Goal: Task Accomplishment & Management: Manage account settings

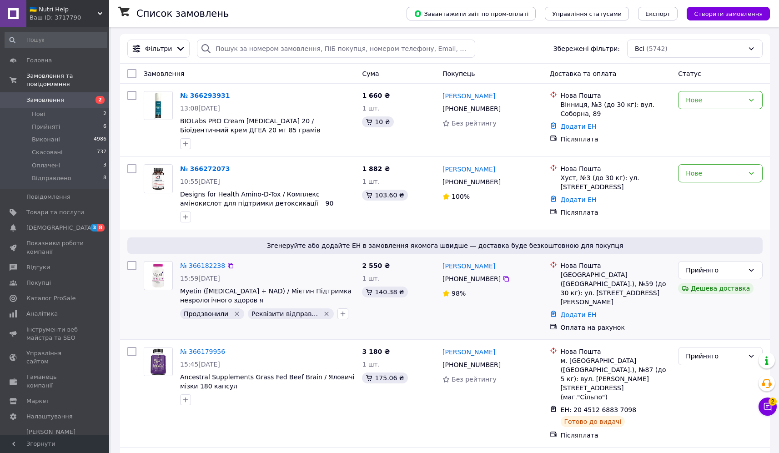
scroll to position [40, 0]
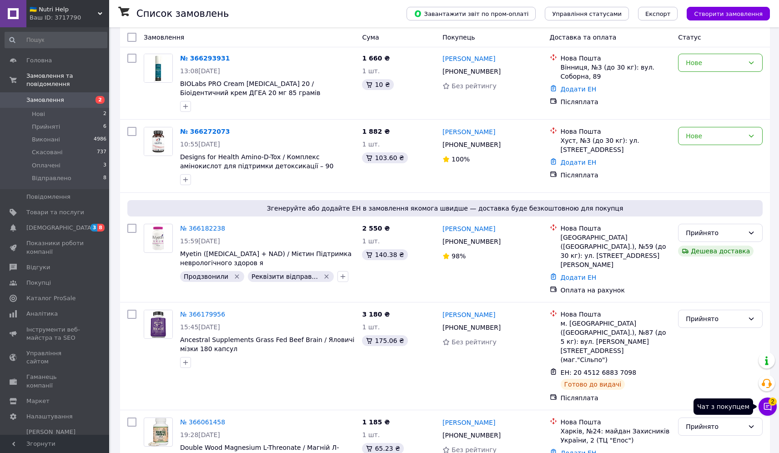
click at [767, 403] on icon at bounding box center [768, 407] width 8 height 8
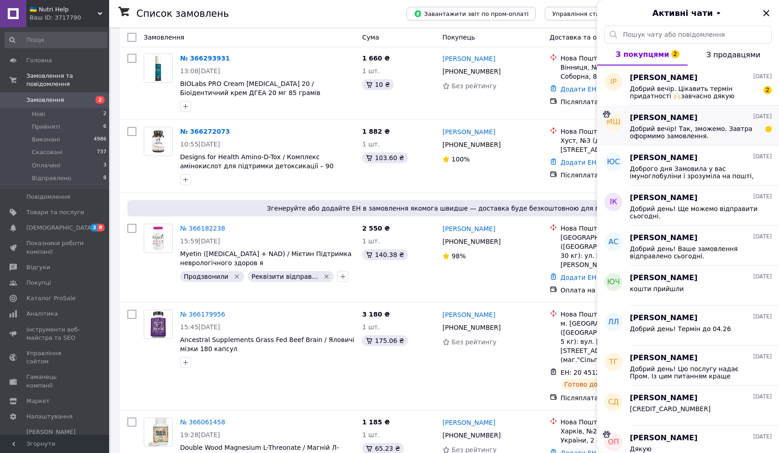
click at [734, 141] on div "Маряна Шило 11.10.2025 Добрий вечір! Так, зможемо. Завтра оформимо замовлення." at bounding box center [704, 126] width 149 height 40
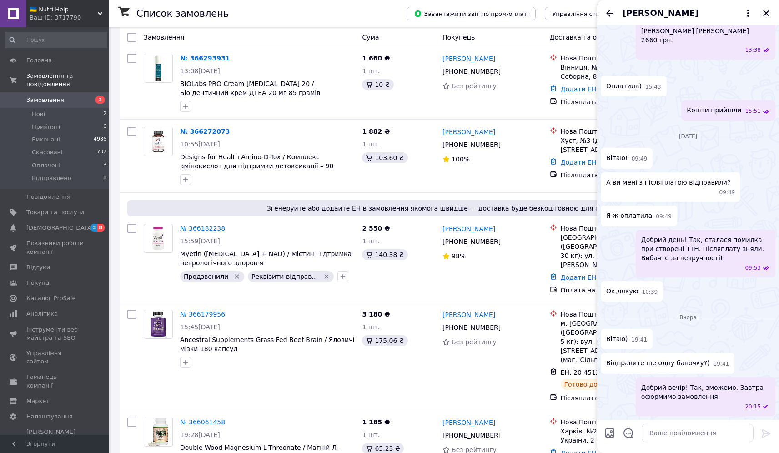
scroll to position [787, 0]
click at [702, 435] on textarea at bounding box center [698, 433] width 112 height 18
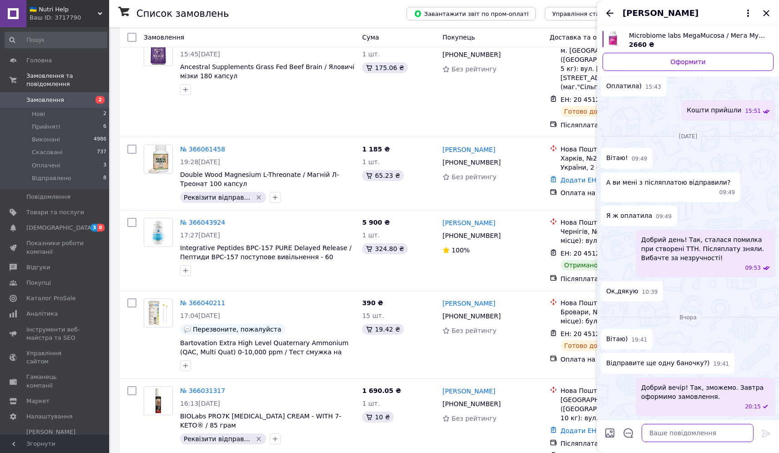
scroll to position [0, 0]
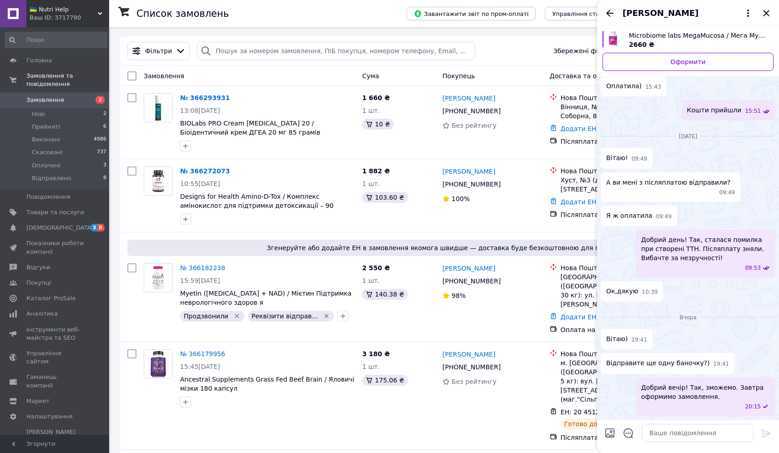
click at [763, 10] on icon "Закрити" at bounding box center [766, 13] width 11 height 11
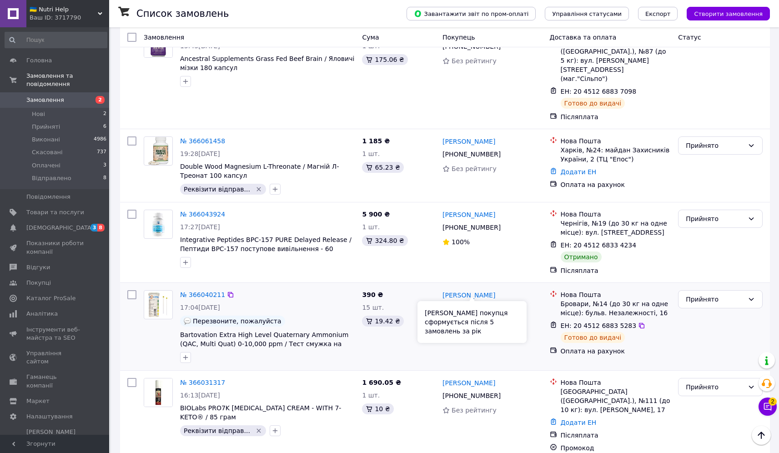
scroll to position [375, 0]
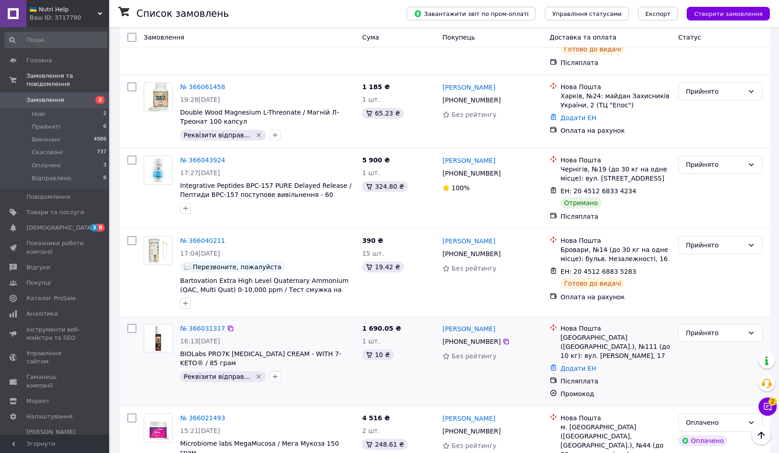
click at [285, 323] on div "№ 366031317" at bounding box center [267, 328] width 176 height 11
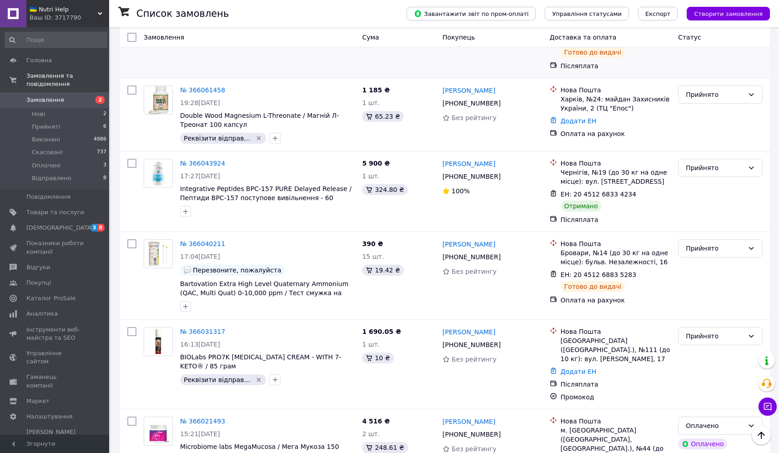
scroll to position [373, 0]
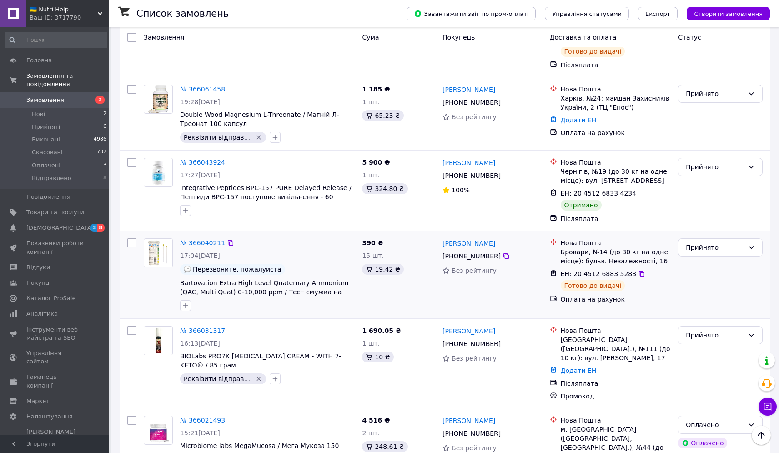
click at [186, 239] on link "№ 366040211" at bounding box center [202, 242] width 45 height 7
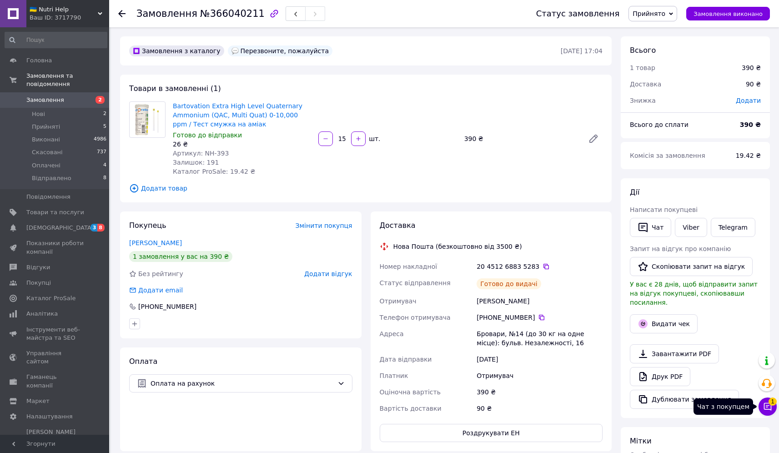
click at [766, 408] on icon at bounding box center [767, 406] width 9 height 9
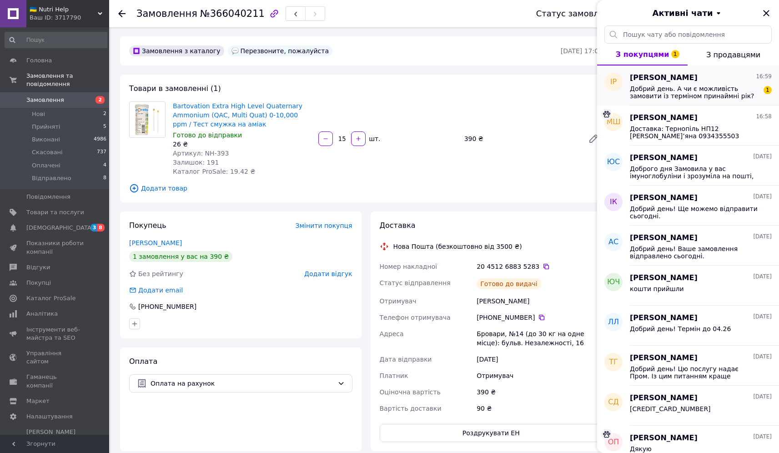
click at [711, 101] on div "Ірина Роботило 16:59 Добрий день. А чи є можливість замовити із терміном принай…" at bounding box center [704, 85] width 149 height 40
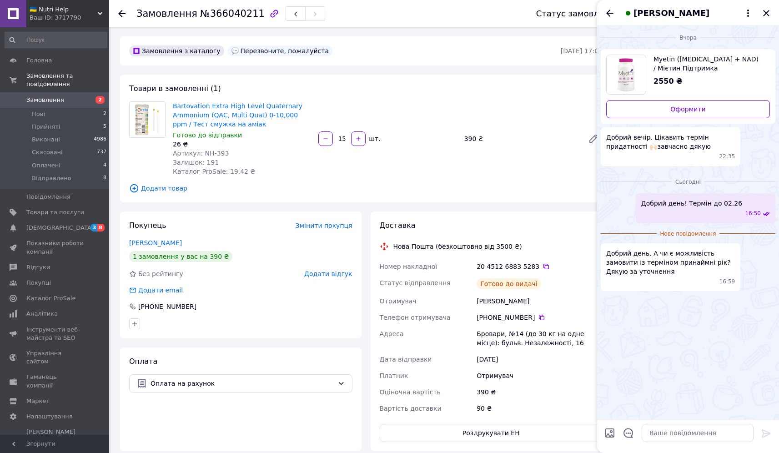
click at [686, 449] on div at bounding box center [688, 436] width 182 height 33
click at [686, 441] on textarea at bounding box center [698, 433] width 112 height 18
type textarea "J"
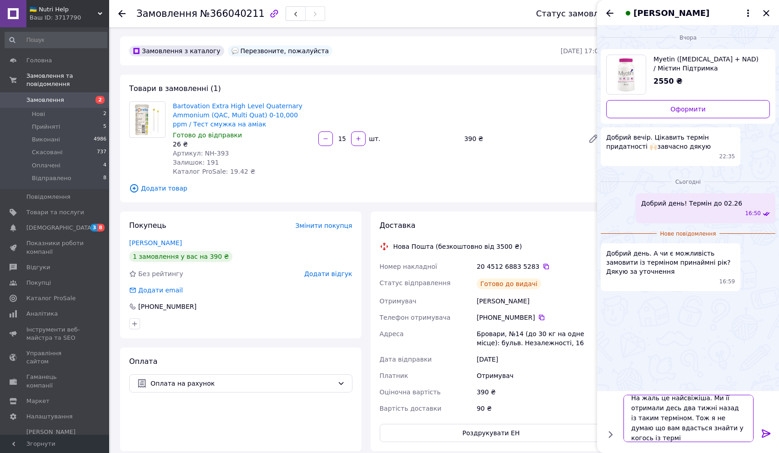
scroll to position [1, 0]
click at [728, 403] on textarea "На жаль це найсвіжіша. Ми її отримали десь два тижні назад із таким терміном. Т…" at bounding box center [689, 413] width 130 height 57
click at [661, 423] on textarea "На жаль це найсвіжіша. Ми її отримали десь два тижні назад від виробника із так…" at bounding box center [689, 413] width 130 height 57
click at [726, 432] on textarea "На жаль це найсвіжіша. Ми її отримали десь два тижні назад від виробника із так…" at bounding box center [689, 413] width 130 height 57
type textarea "На жаль це найсвіжіша. Ми її отримали десь два тижні назад від виробника із так…"
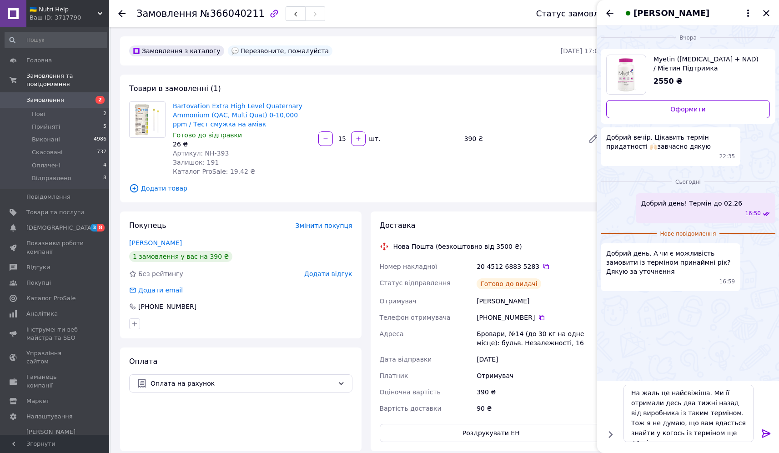
click at [768, 431] on icon at bounding box center [766, 433] width 11 height 11
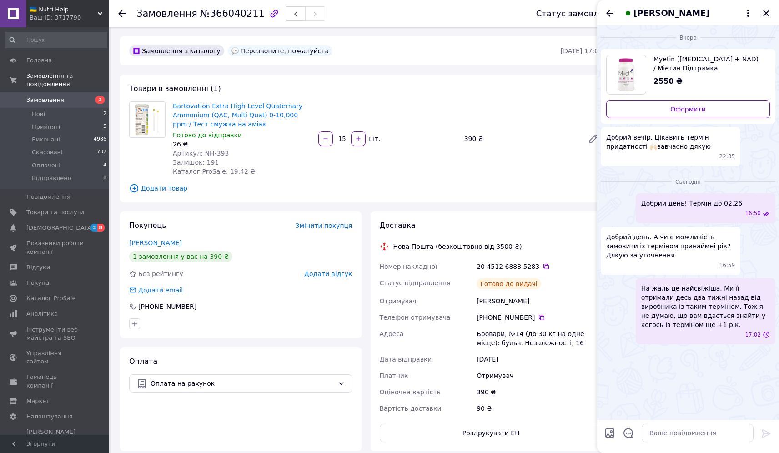
scroll to position [0, 0]
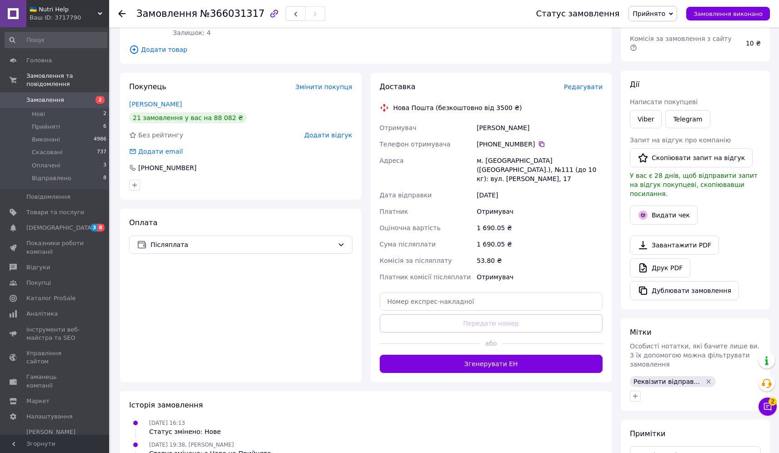
scroll to position [147, 0]
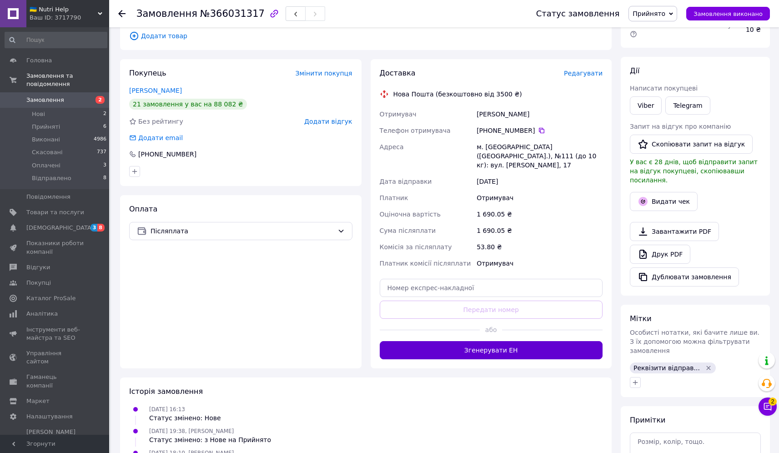
click at [528, 342] on button "Згенерувати ЕН" at bounding box center [491, 350] width 223 height 18
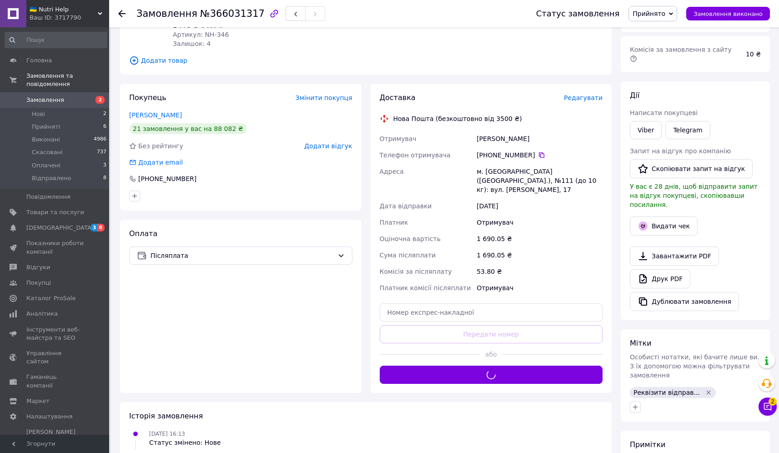
scroll to position [95, 0]
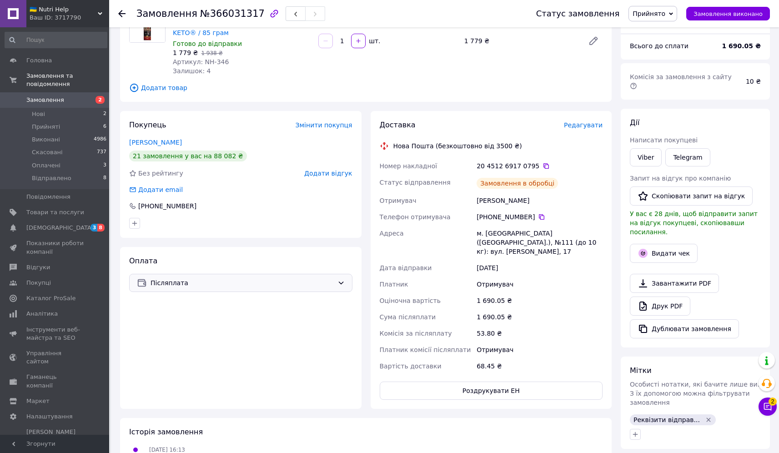
click at [262, 285] on span "Післяплата" at bounding box center [242, 283] width 183 height 10
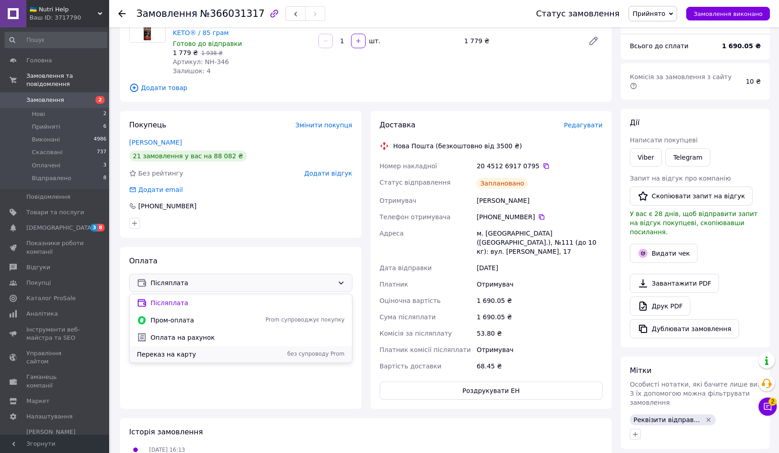
click at [228, 359] on div "Переказ на карту без супроводу Prom" at bounding box center [241, 354] width 222 height 16
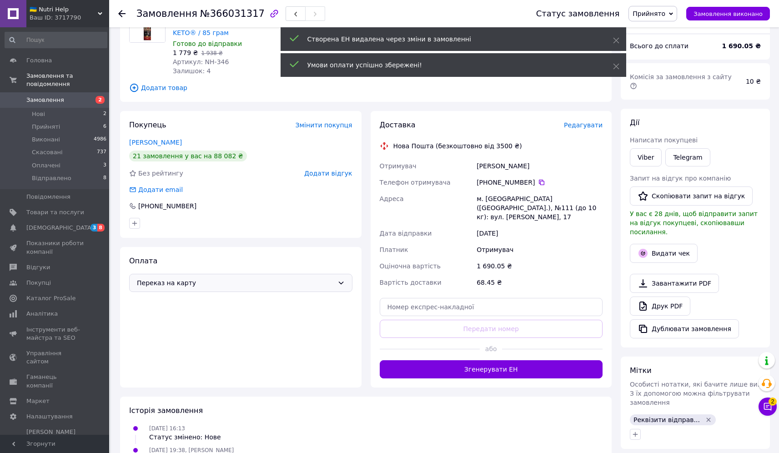
click at [257, 284] on span "Переказ на карту" at bounding box center [235, 283] width 197 height 10
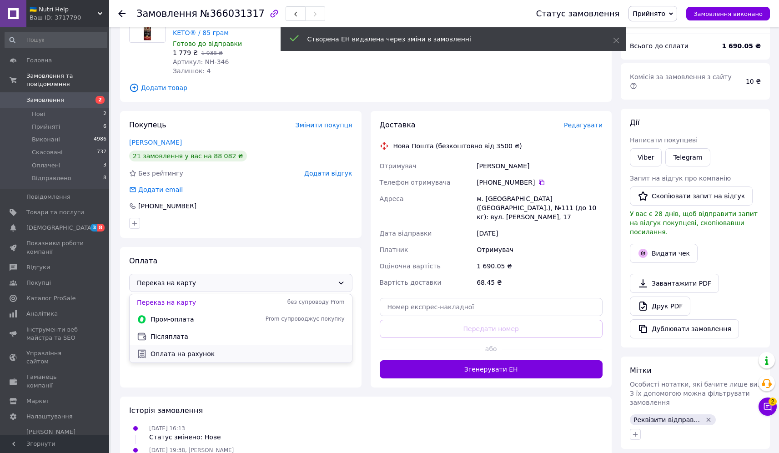
click at [231, 354] on span "Оплата на рахунок" at bounding box center [248, 353] width 194 height 9
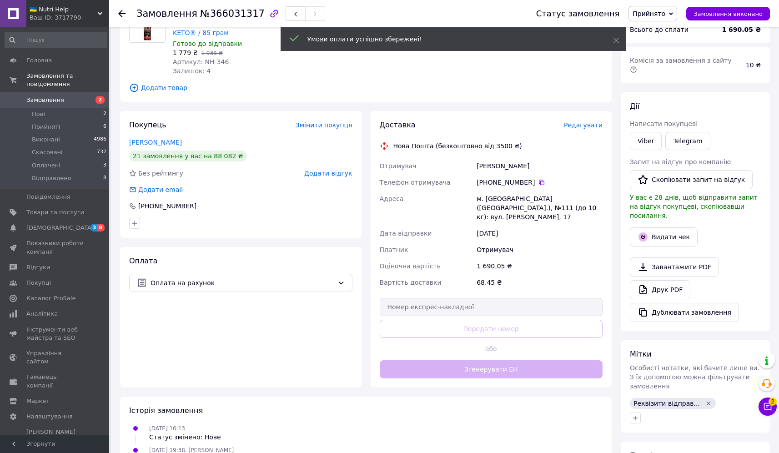
click at [665, 13] on span "Прийнято" at bounding box center [649, 13] width 33 height 7
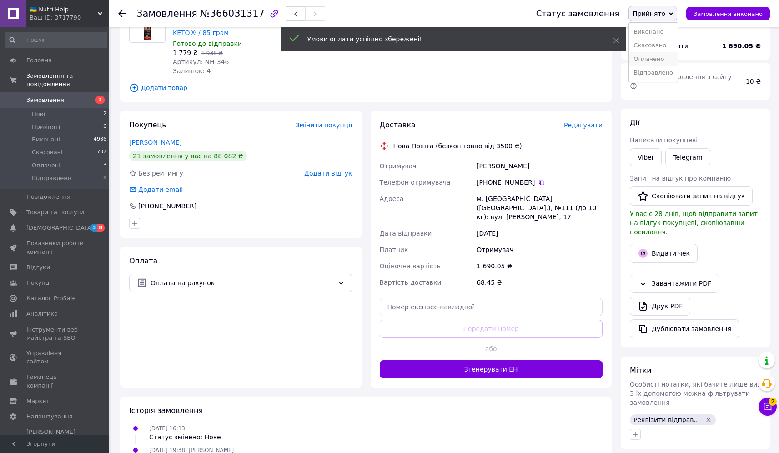
click at [663, 61] on li "Оплачено" at bounding box center [653, 59] width 49 height 14
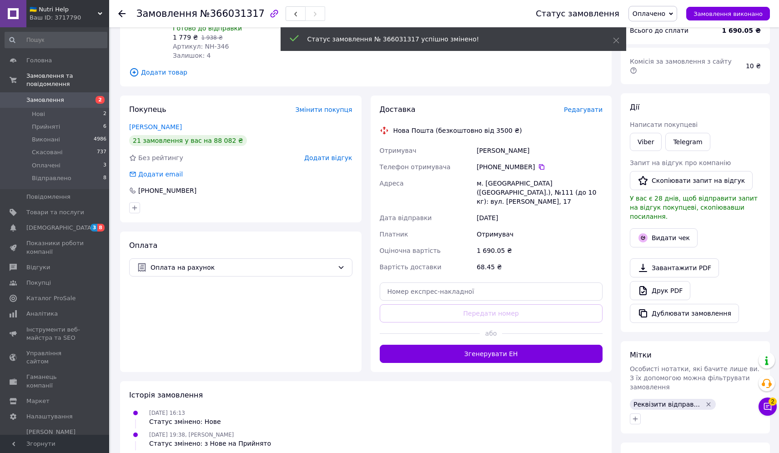
scroll to position [141, 0]
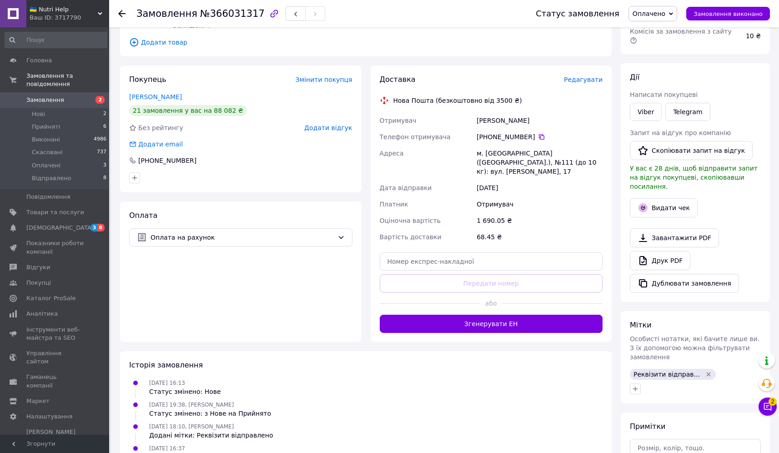
click at [516, 315] on button "Згенерувати ЕН" at bounding box center [491, 324] width 223 height 18
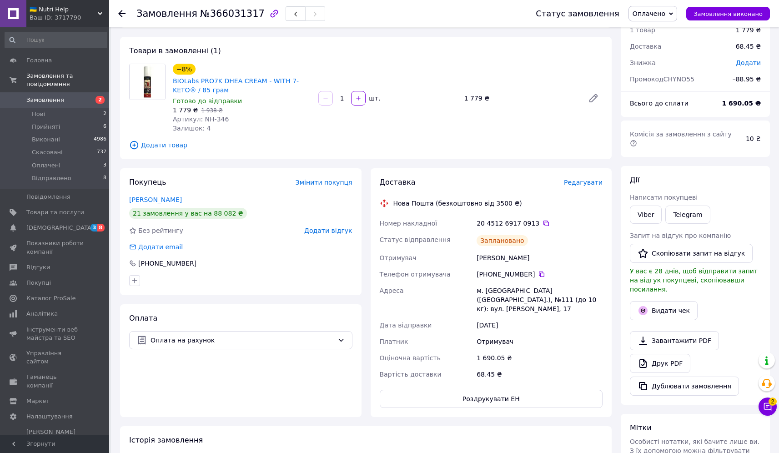
scroll to position [42, 0]
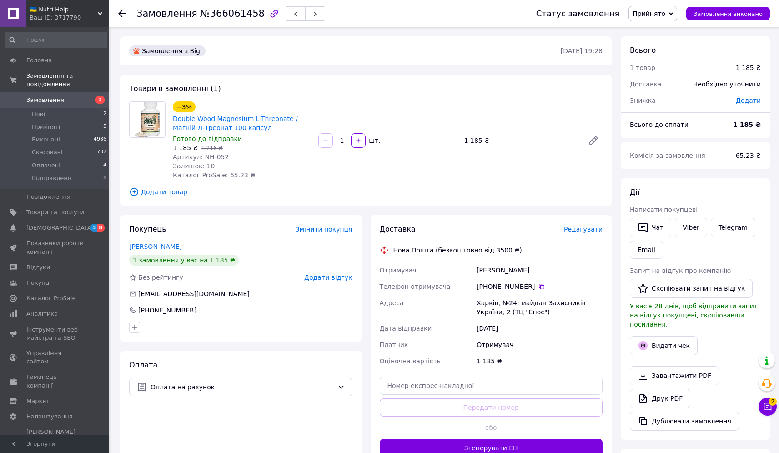
drag, startPoint x: 507, startPoint y: 161, endPoint x: 504, endPoint y: 156, distance: 5.9
click at [506, 160] on div "−3% Double Wood Magnesium L-Threonate / Магній Л-Треонат 100 капсул Готово до в…" at bounding box center [387, 141] width 437 height 82
click at [496, 91] on div "Товари в замовленні (1) −3% Double Wood Magnesium L-Threonate / Магній Л-Треона…" at bounding box center [366, 140] width 492 height 131
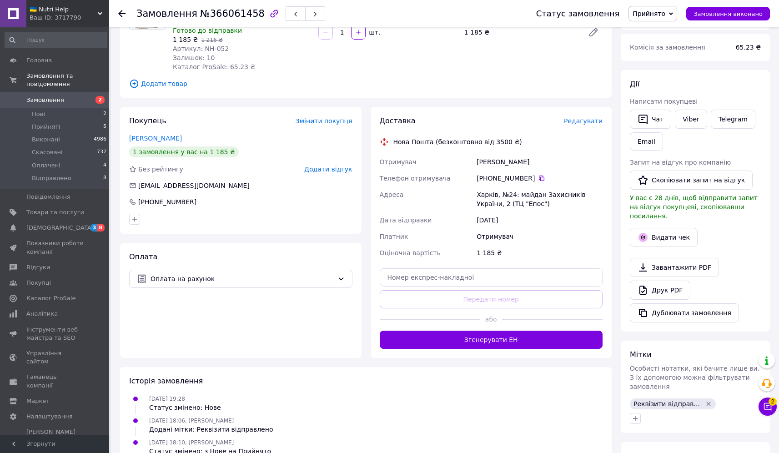
scroll to position [114, 0]
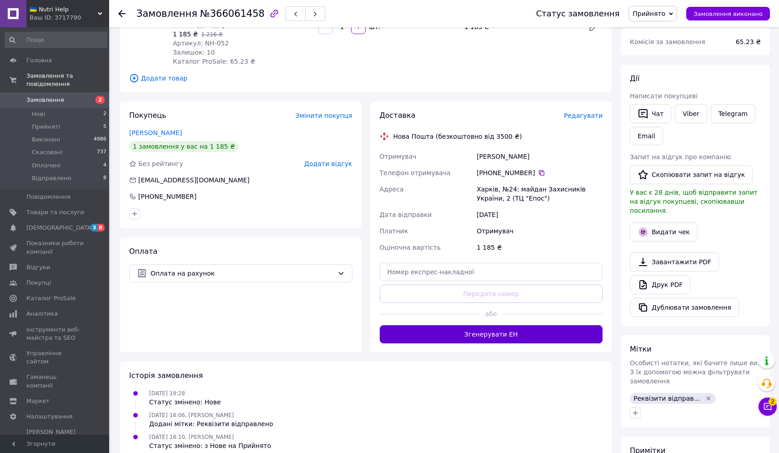
click at [537, 332] on button "Згенерувати ЕН" at bounding box center [491, 334] width 223 height 18
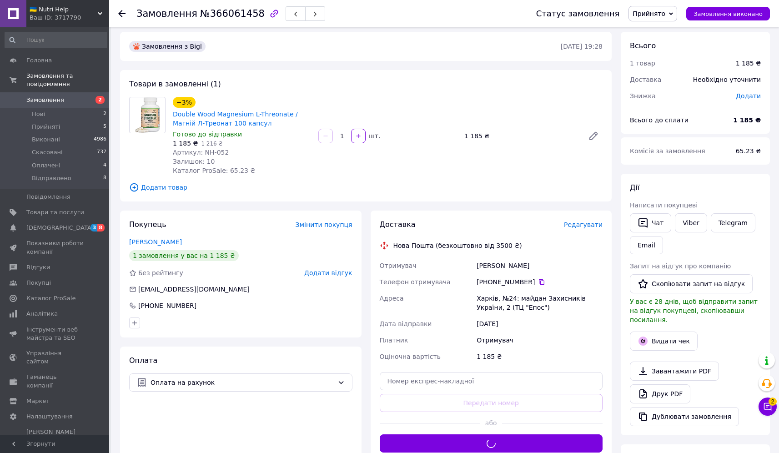
scroll to position [0, 0]
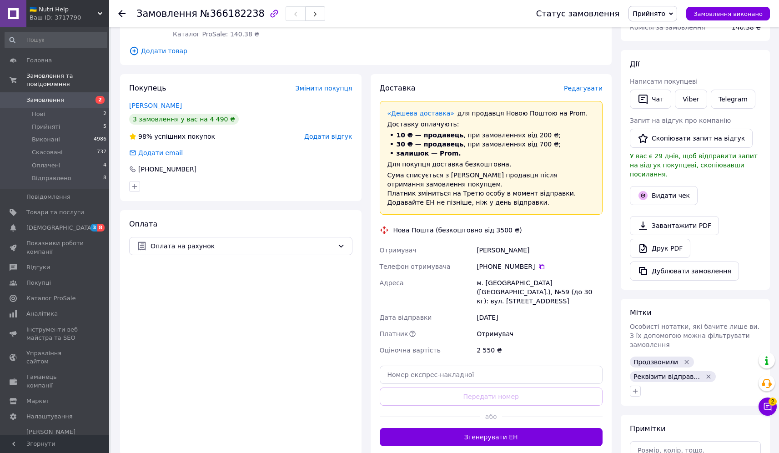
scroll to position [139, 0]
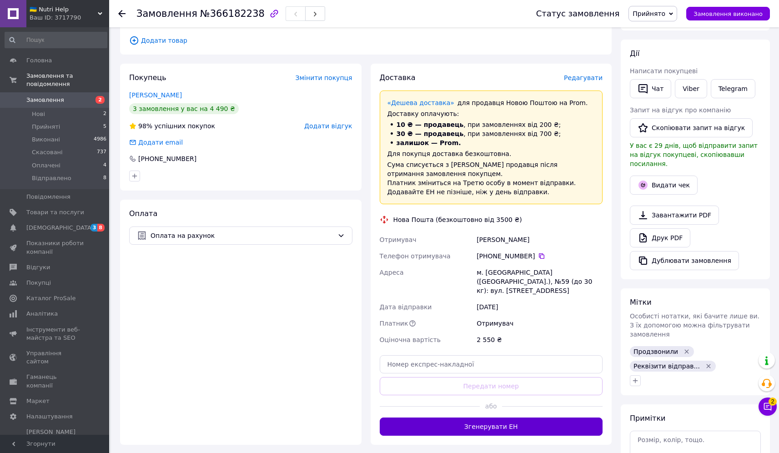
click at [545, 418] on button "Згенерувати ЕН" at bounding box center [491, 427] width 223 height 18
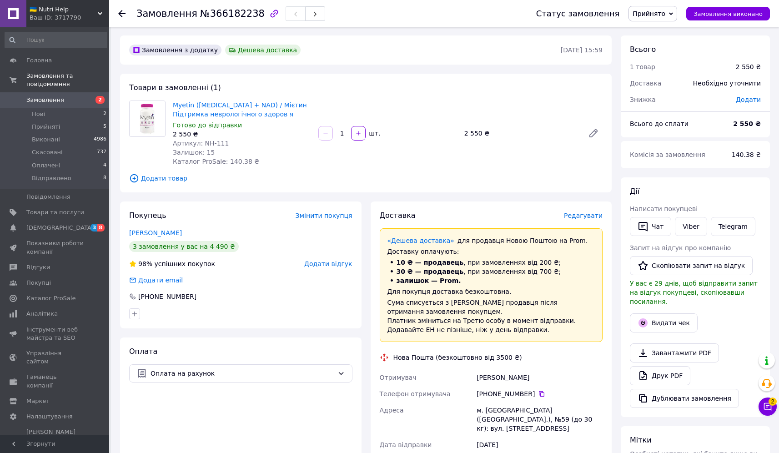
scroll to position [0, 0]
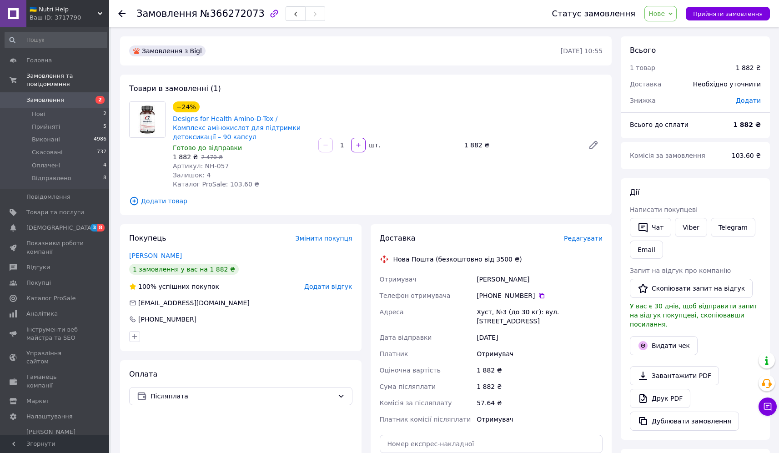
click at [535, 89] on div "Товари в замовленні (1) −24% Designs for Health Amino-D-Tox / Комплекс амінокис…" at bounding box center [366, 145] width 492 height 141
click at [665, 17] on span "Нове" at bounding box center [657, 13] width 16 height 7
click at [542, 159] on div "−24% Designs for Health Amino-D-Tox / Комплекс амінокислот для підтримки детокс…" at bounding box center [387, 145] width 437 height 91
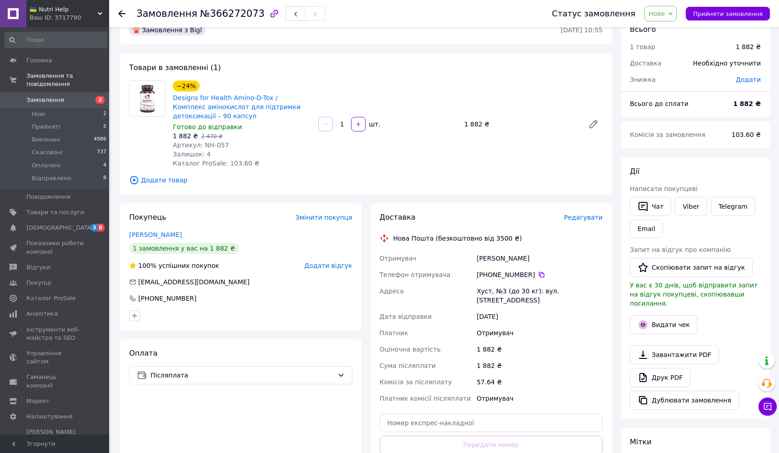
scroll to position [29, 0]
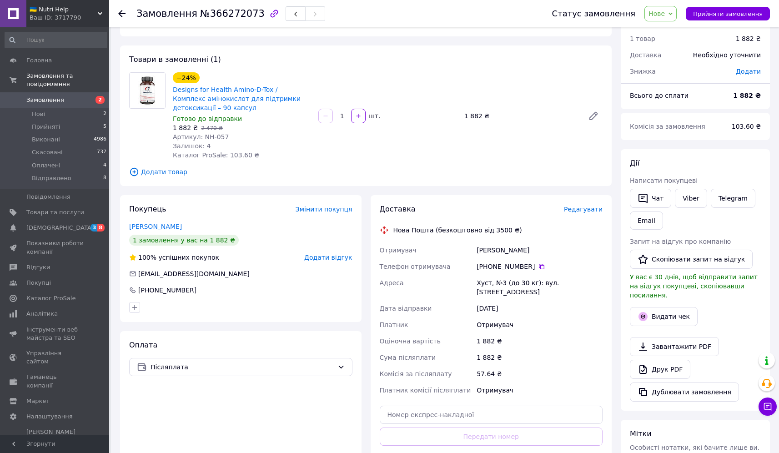
click at [490, 153] on div "−24% Designs for Health Amino-D-Tox / Комплекс амінокислот для підтримки детокс…" at bounding box center [387, 116] width 437 height 91
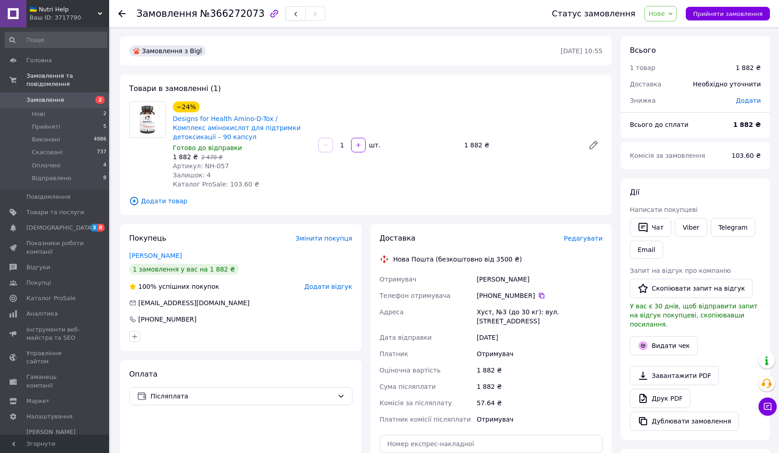
scroll to position [146, 0]
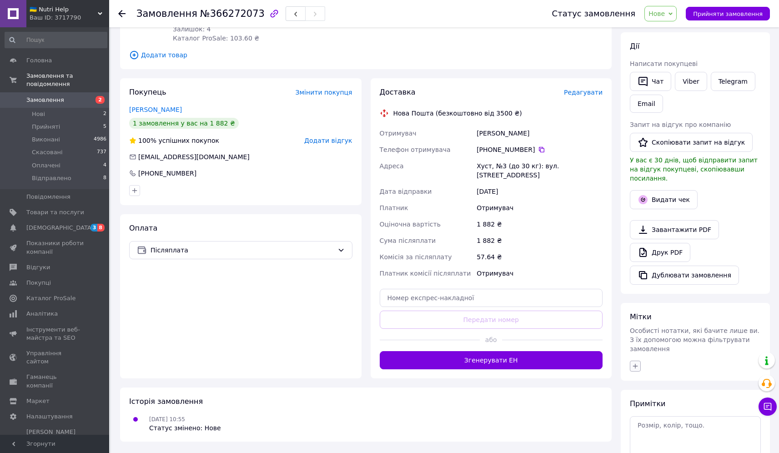
click at [632, 363] on icon "button" at bounding box center [635, 366] width 7 height 7
click at [680, 407] on label "Не додзвонилися" at bounding box center [672, 410] width 54 height 7
checkbox input "true"
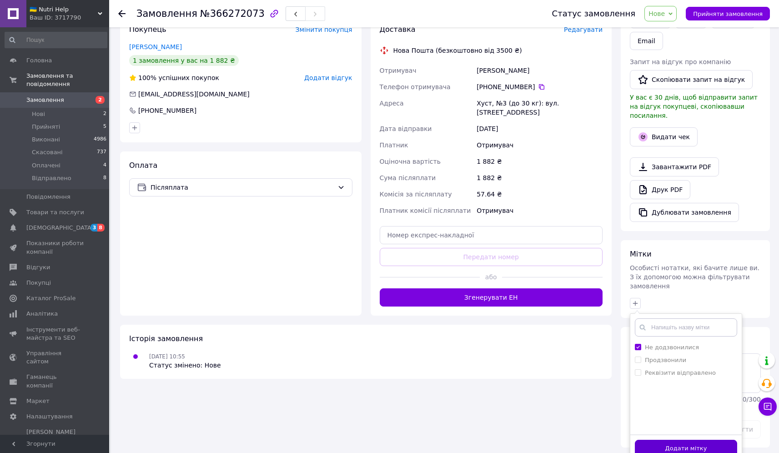
click at [701, 440] on button "Додати мітку" at bounding box center [686, 449] width 102 height 18
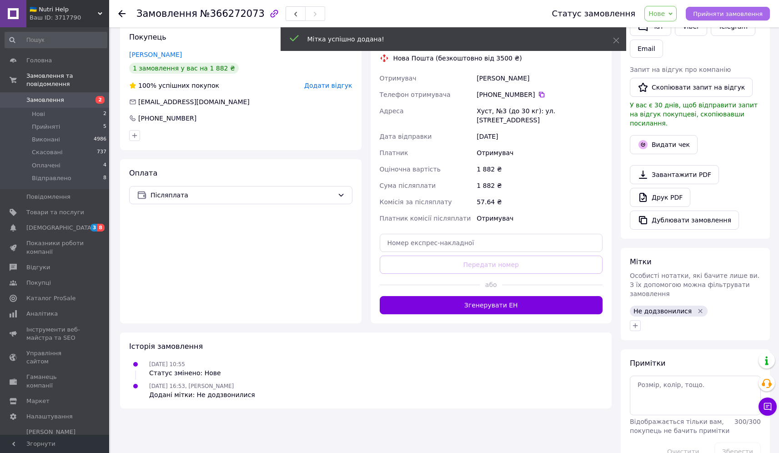
scroll to position [209, 0]
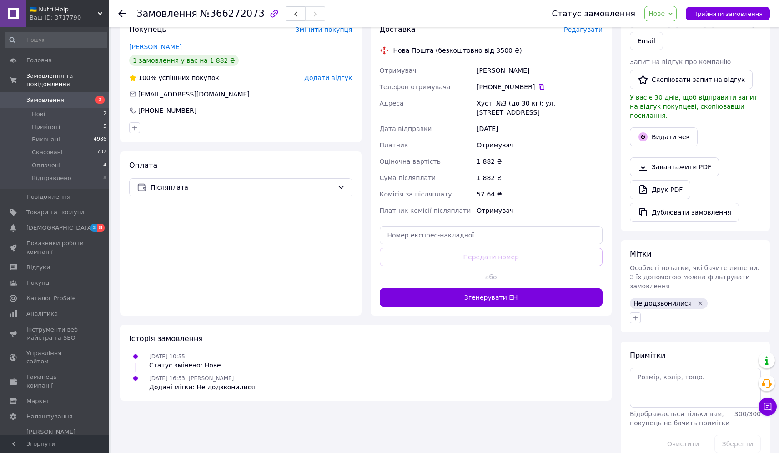
click at [773, 415] on div "Чат з покупцем" at bounding box center [768, 407] width 18 height 18
click at [772, 412] on button "Чат з покупцем" at bounding box center [768, 407] width 18 height 18
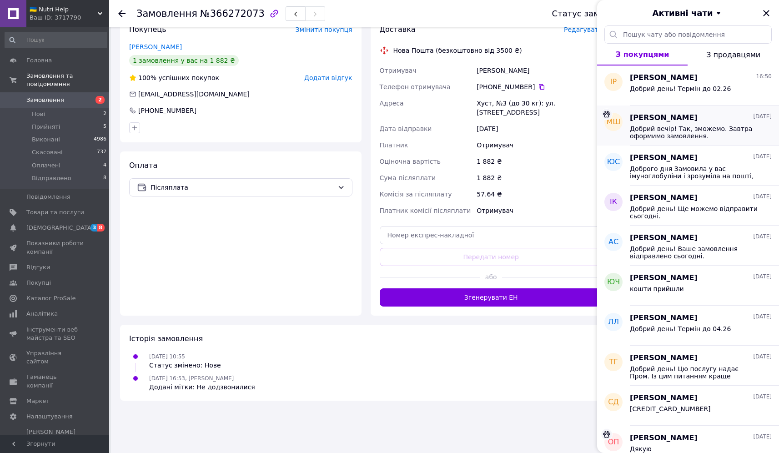
click at [684, 133] on span "Добрий вечір! Так, зможемо. Завтра оформимо замовлення." at bounding box center [694, 132] width 129 height 15
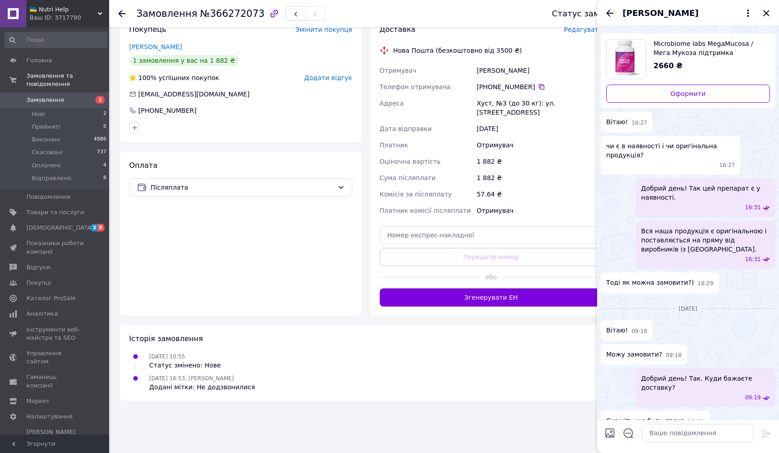
scroll to position [0, 0]
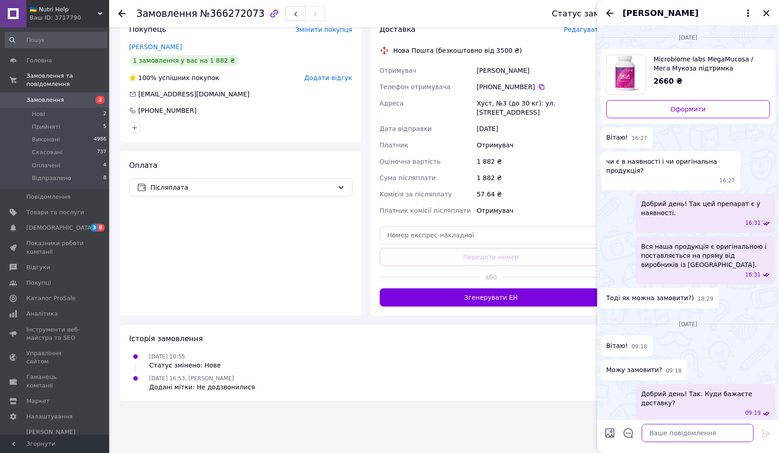
click at [675, 438] on textarea at bounding box center [698, 433] width 112 height 18
click at [674, 64] on span "Microbiome labs MegaMucosa / Мега Мукоза підтримка слизової оболонки кишківника…" at bounding box center [708, 64] width 109 height 18
click at [725, 425] on textarea "Добрий день! Вас цікавить" at bounding box center [689, 433] width 130 height 18
click at [730, 433] on textarea "Добрий день! Вас цікавить" at bounding box center [689, 433] width 130 height 18
paste textarea "Microbiome labs MegaMucosa"
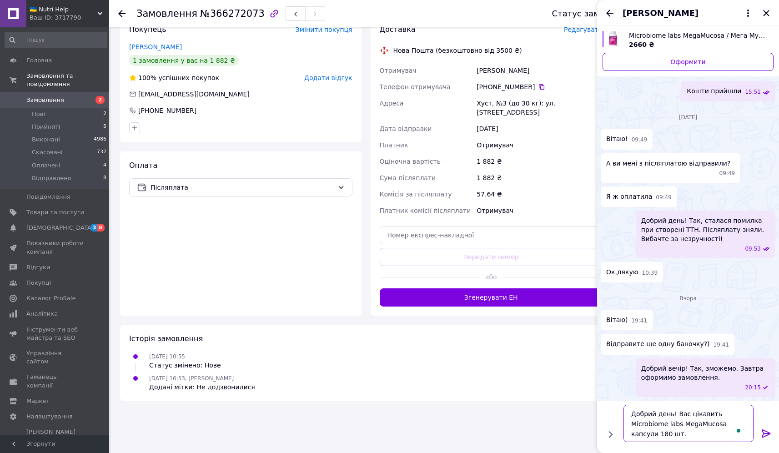
scroll to position [6, 0]
type textarea "Добрий день! Вас цікавить Microbiome labs MegaMucosa капсули 180 шт."
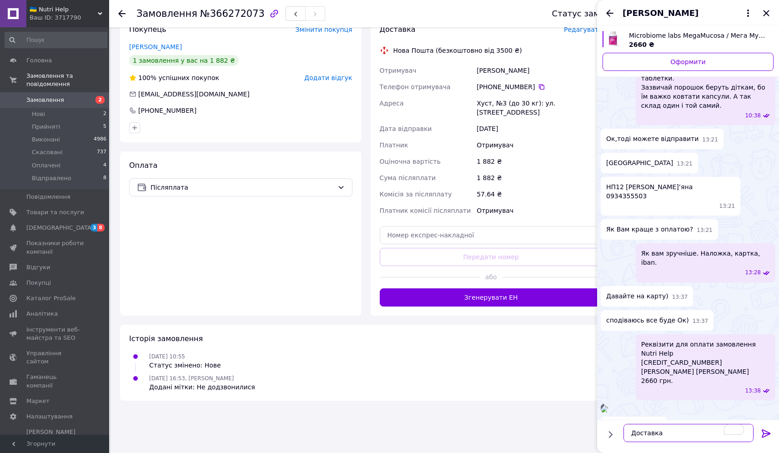
scroll to position [397, 0]
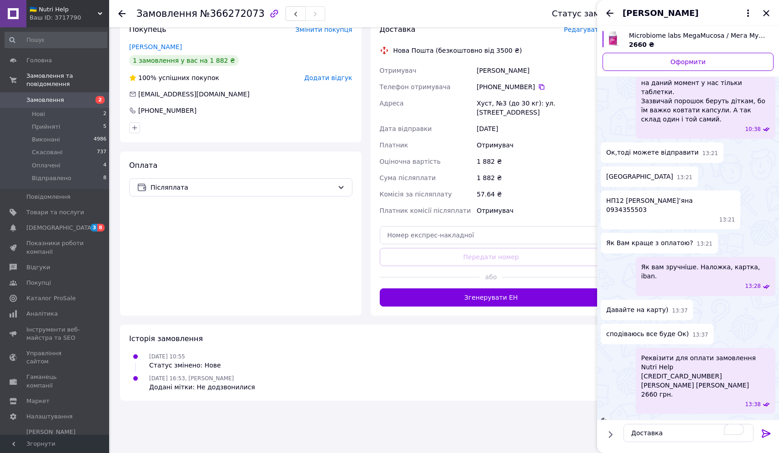
drag, startPoint x: 608, startPoint y: 191, endPoint x: 609, endPoint y: 183, distance: 8.2
click at [608, 196] on span "НП12 Шило Мар’яна 0934355503" at bounding box center [670, 205] width 129 height 18
click at [614, 172] on span "Тернопіль" at bounding box center [639, 177] width 67 height 10
click at [616, 172] on span "Тернопіль" at bounding box center [639, 177] width 67 height 10
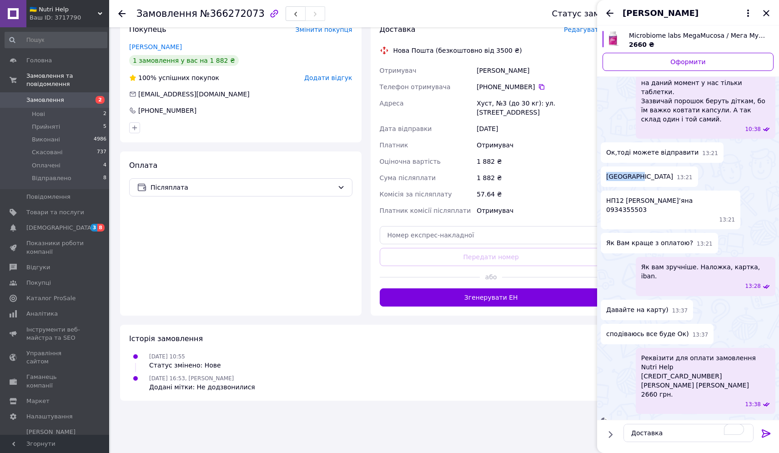
copy span "Тернопіль"
click at [690, 434] on textarea "Доставка" at bounding box center [689, 433] width 130 height 18
paste textarea "Тернопіль"
drag, startPoint x: 605, startPoint y: 191, endPoint x: 710, endPoint y: 191, distance: 105.1
click at [710, 191] on div "НП12 Шило Мар’яна 0934355503 13:21" at bounding box center [671, 210] width 140 height 39
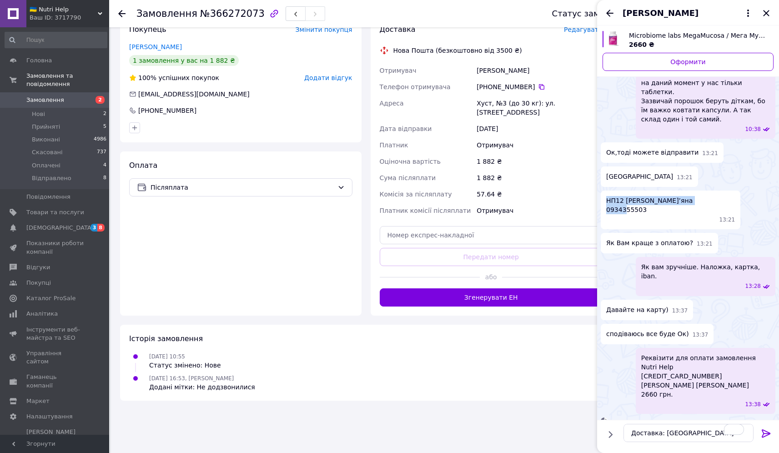
copy span "НП12 Шило Мар’яна 0934355503"
click at [703, 438] on textarea "Доставка: Тернопіль" at bounding box center [689, 433] width 130 height 18
paste textarea "НП12 Шило Мар’яна 0934355503"
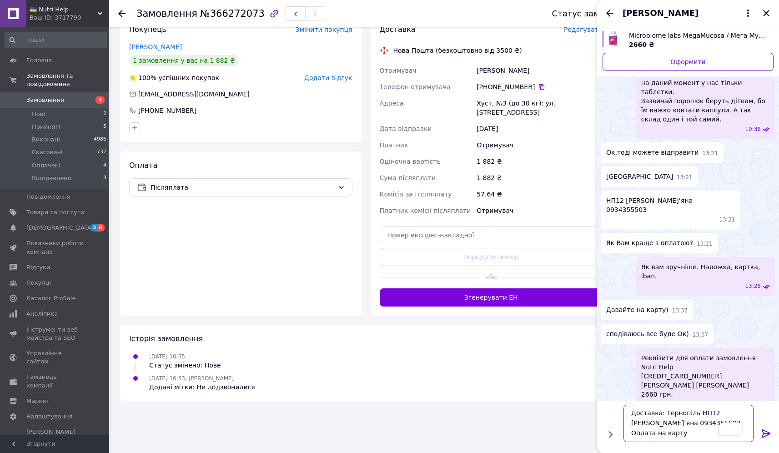
scroll to position [6, 0]
type textarea "Доставка: Тернопіль НП12 Шило Мар’яна 0934355503 Оплата на карту Все вірно?"
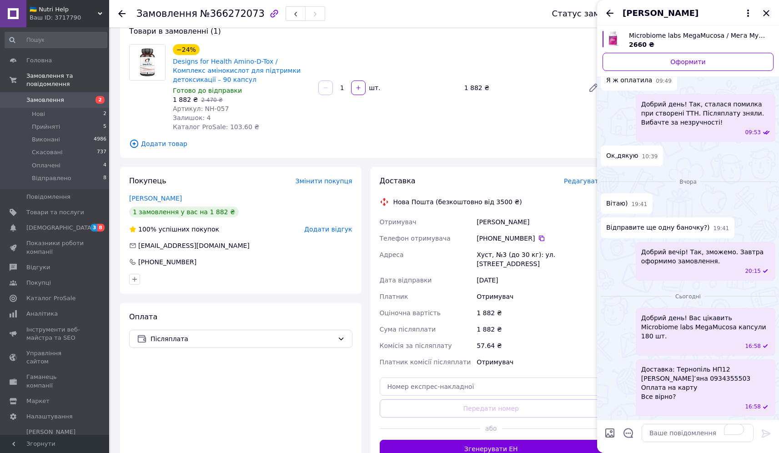
click at [764, 13] on icon "Закрити" at bounding box center [766, 13] width 11 height 11
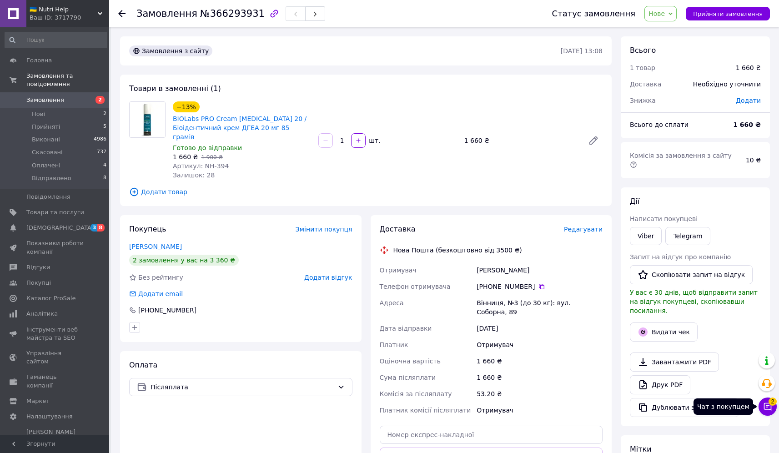
click at [773, 395] on div "2 Чат з покупцем Тех підтримка Чат з покупцем 2" at bounding box center [768, 384] width 18 height 70
click at [772, 403] on span "2" at bounding box center [773, 400] width 8 height 8
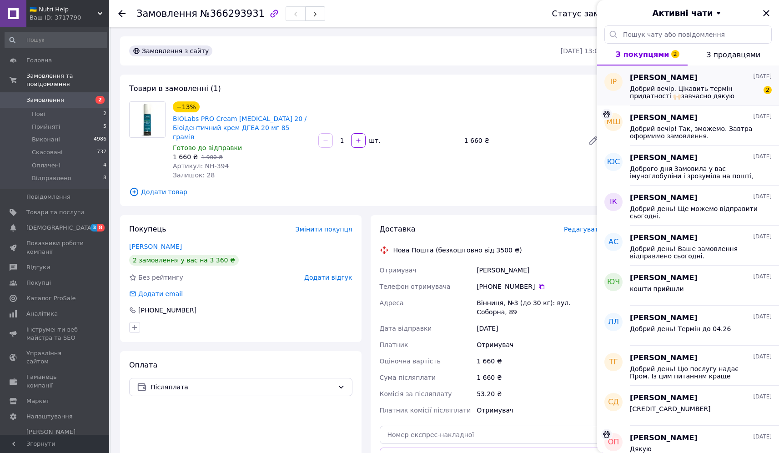
click at [735, 96] on span "Добрий вечір. Цікавить термін придатності 🙌🏻завчасно дякую" at bounding box center [694, 92] width 129 height 15
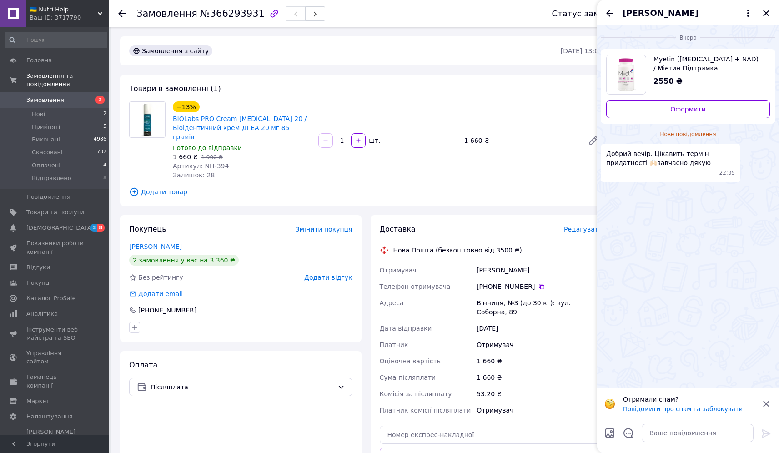
click at [721, 267] on div "Вчора Myetin ([MEDICAL_DATA] + NAD) / Мієтин Підтримка неврологічного здоров я …" at bounding box center [688, 206] width 182 height 362
click at [730, 438] on textarea at bounding box center [698, 433] width 112 height 18
type textarea "I"
type textarea "Добрий день! Термін до 02.26"
click at [765, 434] on icon at bounding box center [766, 433] width 11 height 11
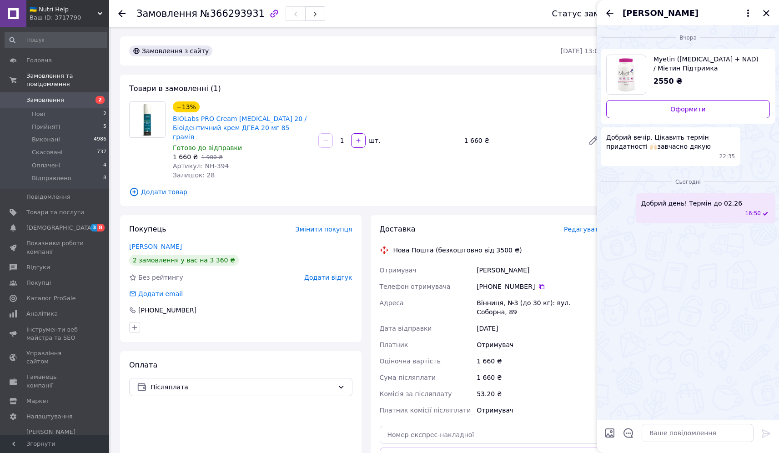
click at [764, 11] on icon "Закрити" at bounding box center [766, 13] width 11 height 11
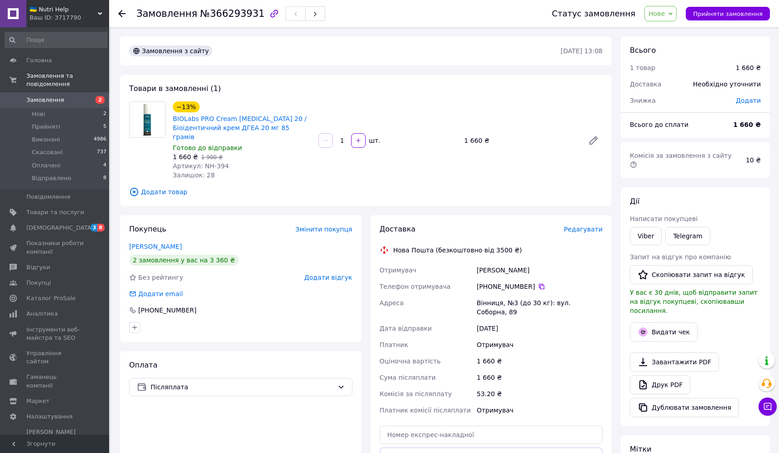
click at [500, 103] on div "−13% BIOLabs PRO Cream [MEDICAL_DATA] 20 / Біоідентичний крем ДГЕА 20 мг 85 гра…" at bounding box center [387, 141] width 437 height 82
click at [662, 14] on span "Нове" at bounding box center [657, 13] width 16 height 7
click at [666, 28] on li "Прийнято" at bounding box center [669, 32] width 49 height 14
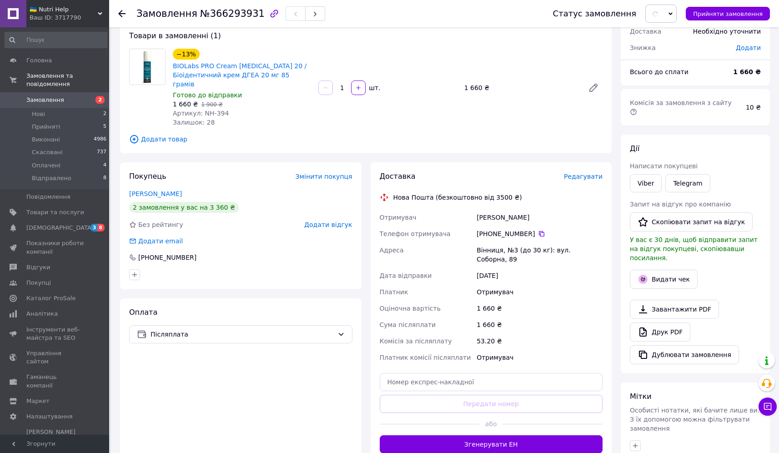
scroll to position [136, 0]
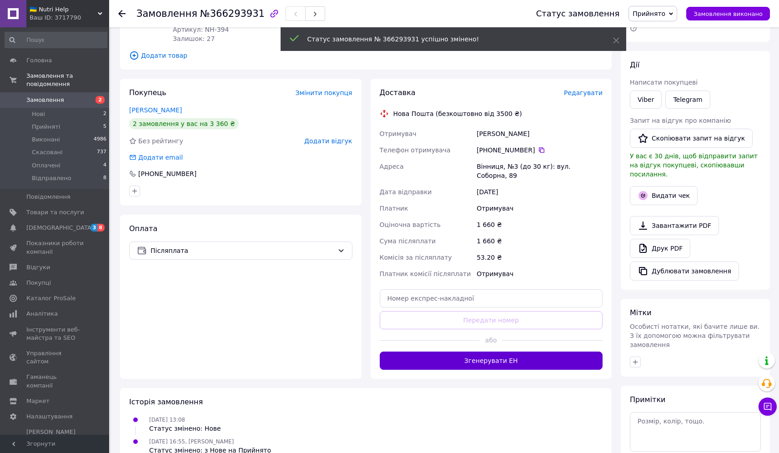
click at [484, 353] on button "Згенерувати ЕН" at bounding box center [491, 361] width 223 height 18
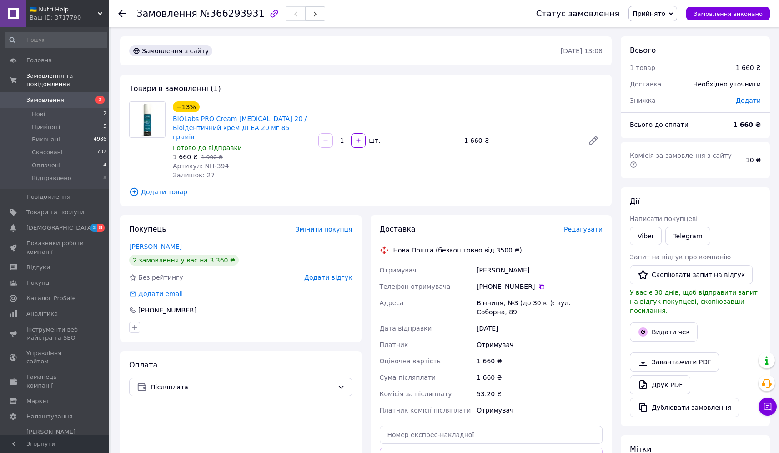
scroll to position [2, 0]
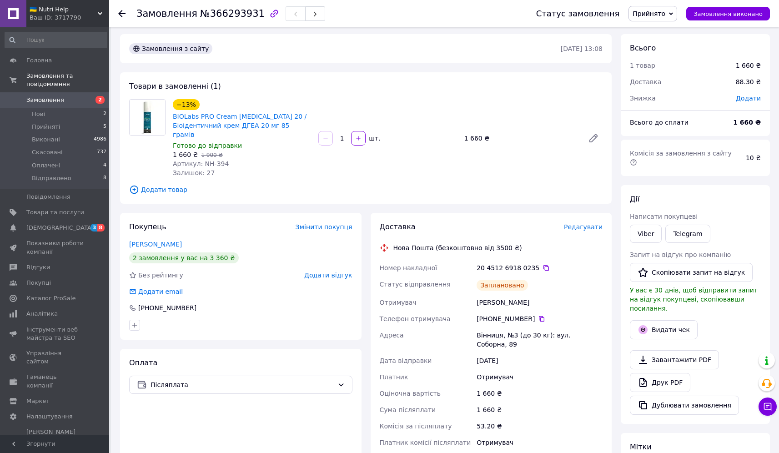
click at [505, 263] on div "20 4512 6918 0235" at bounding box center [540, 267] width 126 height 9
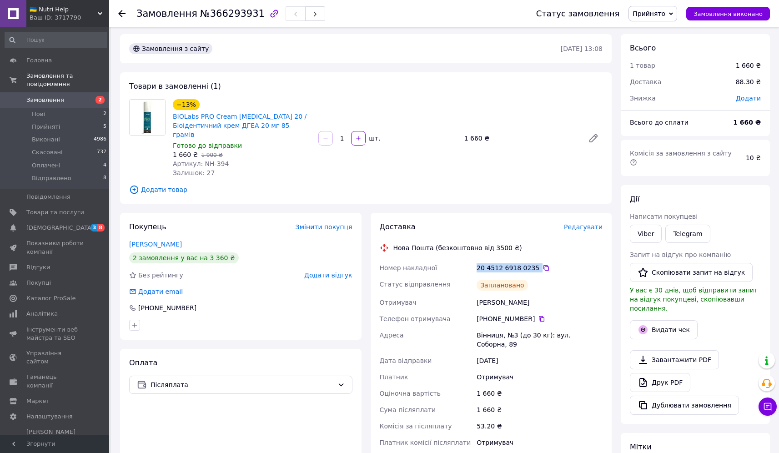
click at [505, 263] on div "20 4512 6918 0235" at bounding box center [540, 267] width 126 height 9
click at [494, 263] on div "20 4512 6918 0235" at bounding box center [540, 267] width 126 height 9
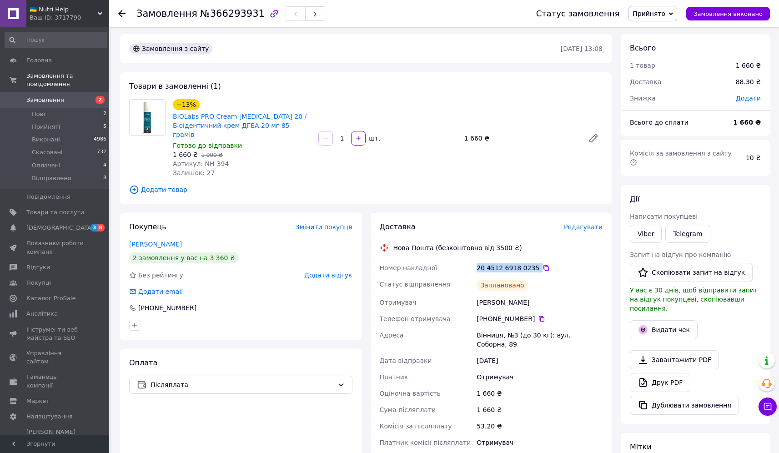
click at [494, 263] on div "20 4512 6918 0235" at bounding box center [540, 267] width 126 height 9
click at [530, 156] on div "−13% BIOLabs PRO Cream [MEDICAL_DATA] 20 / Біоідентичний крем ДГЕА 20 мг 85 гра…" at bounding box center [387, 138] width 437 height 82
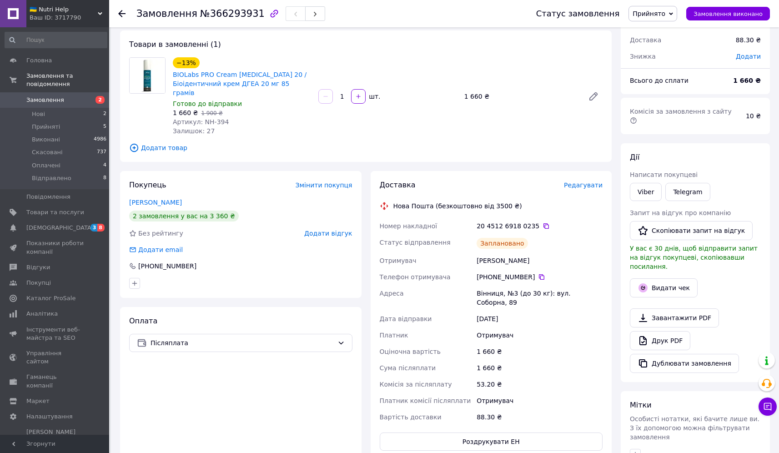
scroll to position [0, 0]
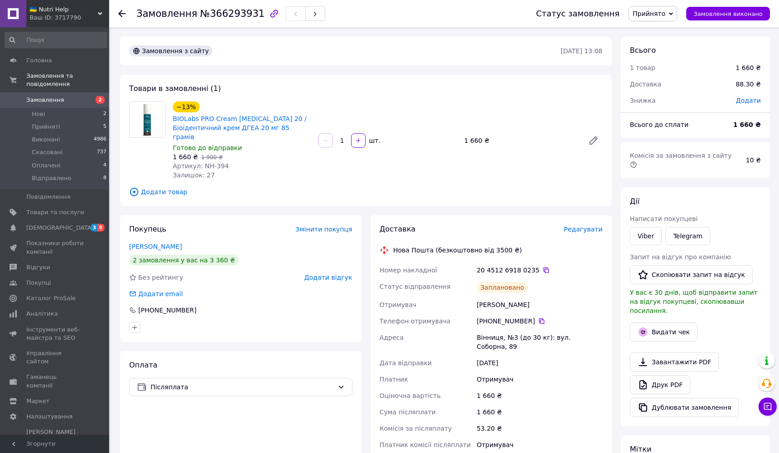
click at [541, 163] on div "−13% BIOLabs PRO Cream [MEDICAL_DATA] 20 / Біоідентичний крем ДГЕА 20 мг 85 гра…" at bounding box center [387, 141] width 437 height 82
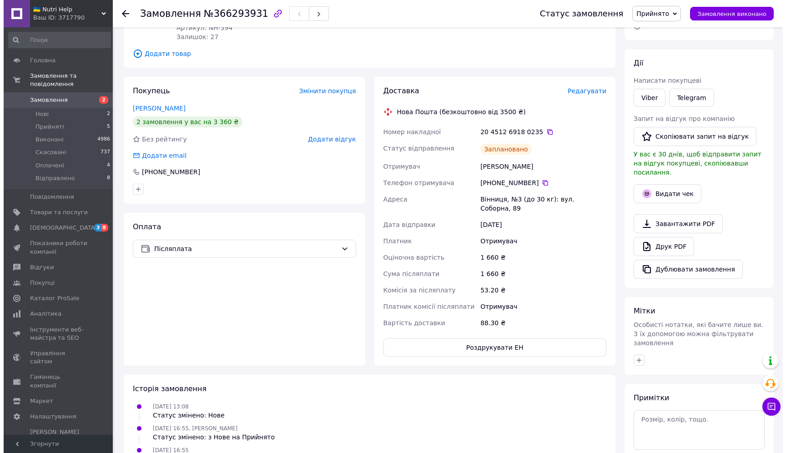
scroll to position [132, 0]
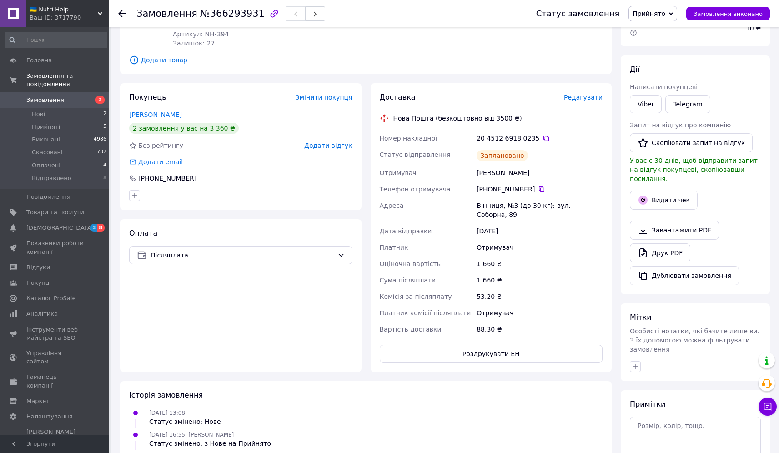
click at [590, 94] on span "Редагувати" at bounding box center [583, 97] width 39 height 7
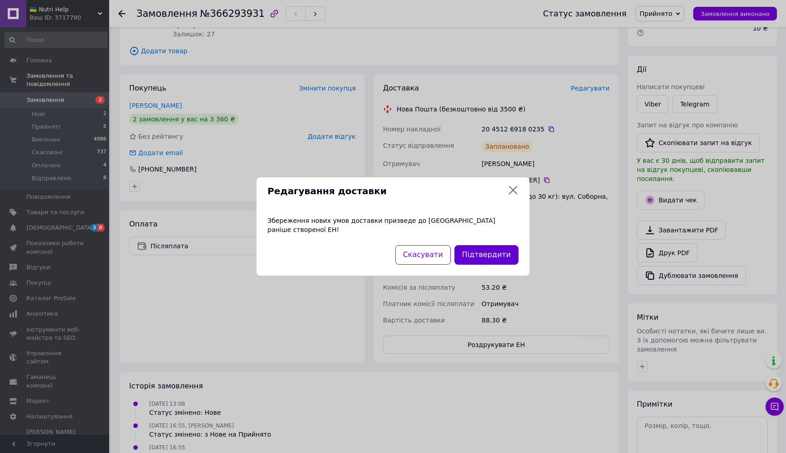
click at [499, 252] on button "Підтвердити" at bounding box center [486, 255] width 64 height 20
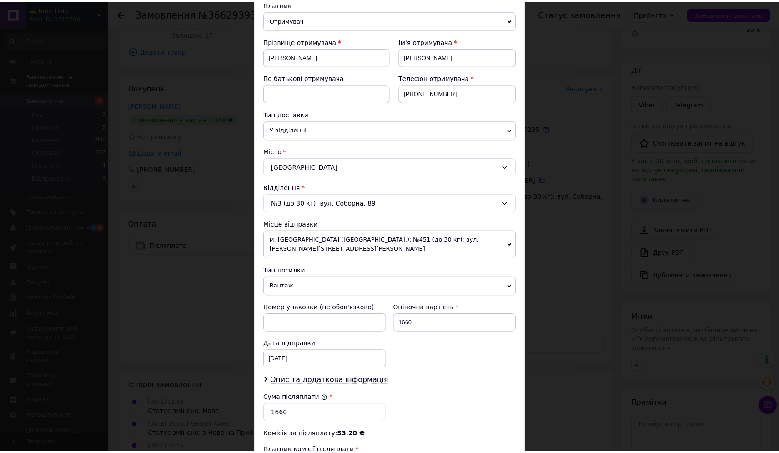
scroll to position [237, 0]
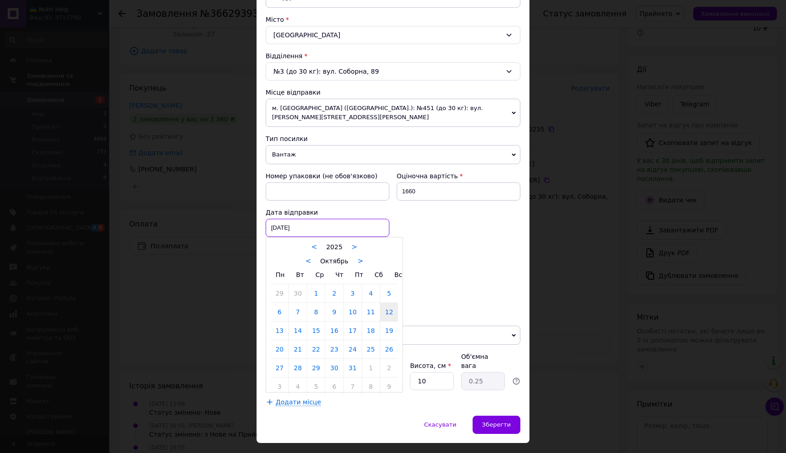
click at [288, 219] on div "[DATE] < 2025 > < Октябрь > Пн Вт Ср Чт Пт Сб Вс 29 30 1 2 3 4 5 6 7 8 9 10 11 …" at bounding box center [328, 228] width 124 height 18
click at [282, 326] on link "13" at bounding box center [280, 331] width 18 height 18
type input "[DATE]"
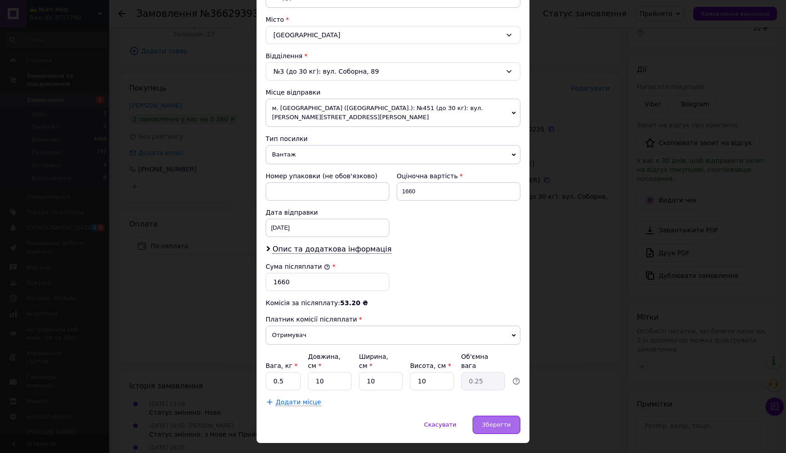
click at [492, 421] on span "Зберегти" at bounding box center [496, 424] width 29 height 7
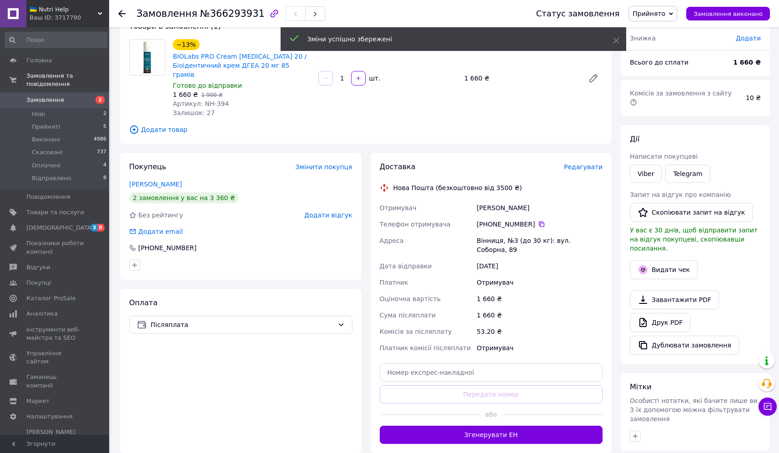
scroll to position [0, 0]
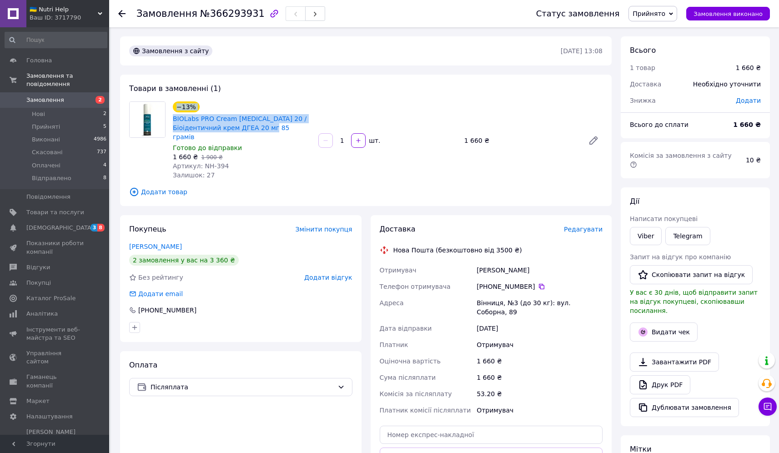
drag, startPoint x: 168, startPoint y: 117, endPoint x: 275, endPoint y: 131, distance: 107.4
click at [275, 131] on div "−13% BIOLabs PRO Cream [MEDICAL_DATA] 20 / Біоідентичний крем ДГЕА 20 мг 85 гра…" at bounding box center [366, 140] width 481 height 78
click at [279, 131] on span "BIOLabs PRO Cream [MEDICAL_DATA] 20 / Біоідентичний крем ДГЕА 20 мг 85 грамів" at bounding box center [242, 127] width 138 height 27
drag, startPoint x: 276, startPoint y: 131, endPoint x: 171, endPoint y: 116, distance: 105.2
click at [171, 116] on div "−13% BIOLabs PRO Cream [MEDICAL_DATA] 20 / Біоідентичний крем ДГЕА 20 мг 85 гра…" at bounding box center [242, 141] width 146 height 82
